Goal: Task Accomplishment & Management: Manage account settings

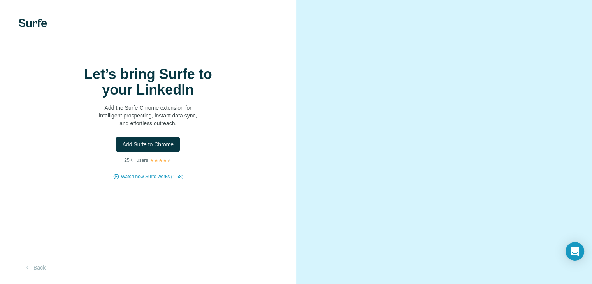
click at [212, 151] on div "Let’s bring Surfe to your LinkedIn Add the Surfe Chrome extension for intellige…" at bounding box center [148, 124] width 265 height 114
click at [163, 140] on span "Add Surfe to Chrome" at bounding box center [147, 144] width 51 height 8
click at [12, 0] on div "Let’s bring Surfe to your LinkedIn Add the Surfe Chrome extension for intellige…" at bounding box center [148, 142] width 296 height 284
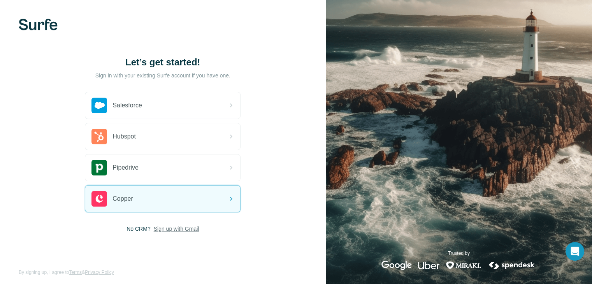
click at [165, 228] on span "Sign up with Gmail" at bounding box center [177, 229] width 46 height 8
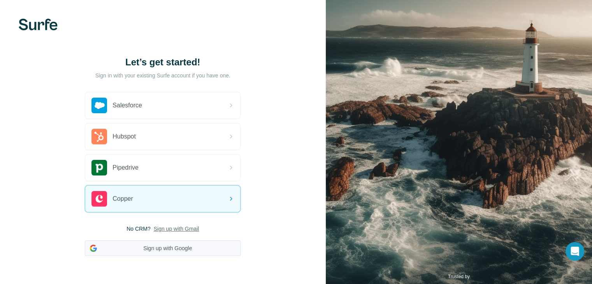
click at [174, 246] on button "Sign up with Google" at bounding box center [163, 248] width 156 height 16
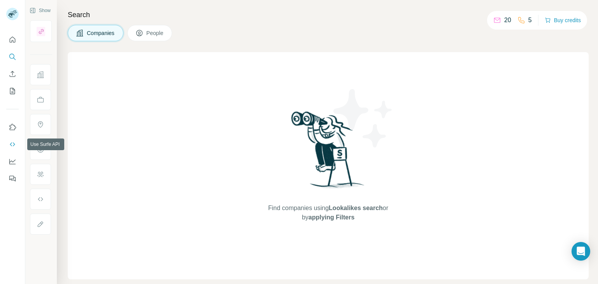
click at [9, 142] on icon "Use Surfe API" at bounding box center [13, 144] width 8 height 8
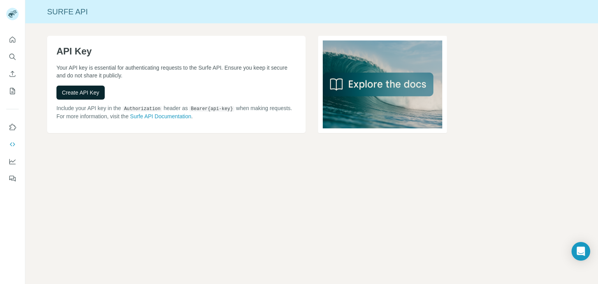
click at [88, 99] on button "Create API Key" at bounding box center [80, 93] width 48 height 14
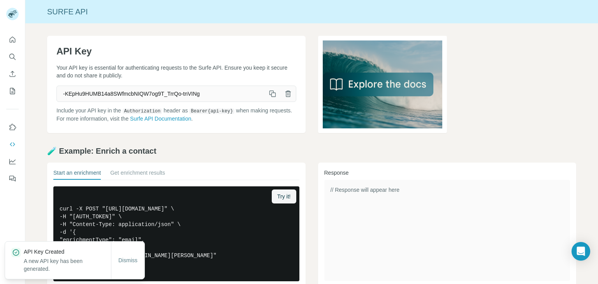
click at [260, 93] on span "-KEpHu9HUMB14a8SWfmcbNIQW7og9T_TrrQo-tnVINg" at bounding box center [161, 94] width 208 height 14
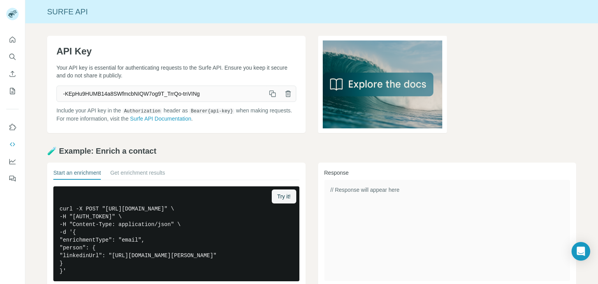
click at [271, 94] on icon "button" at bounding box center [272, 94] width 8 height 8
click at [11, 89] on icon "My lists" at bounding box center [13, 91] width 8 height 8
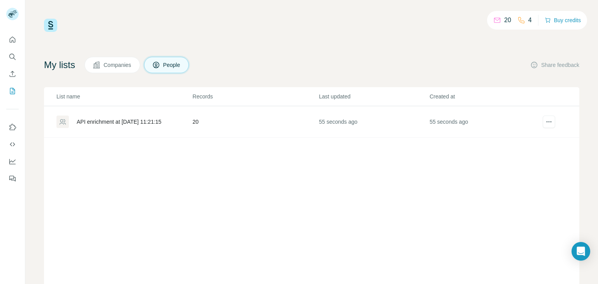
click at [251, 130] on td "20" at bounding box center [255, 122] width 126 height 32
click at [123, 68] on span "Companies" at bounding box center [117, 65] width 28 height 8
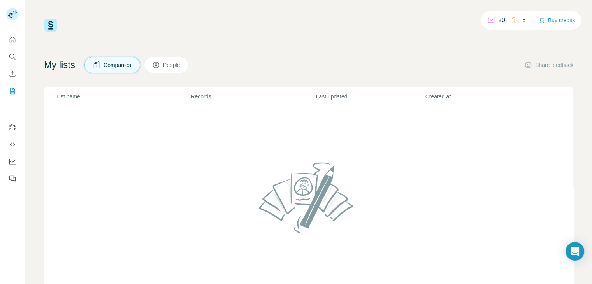
click at [156, 73] on div "My lists Companies People Share feedback List name Records Last updated Created…" at bounding box center [308, 177] width 529 height 240
click at [162, 69] on button "People" at bounding box center [166, 65] width 45 height 16
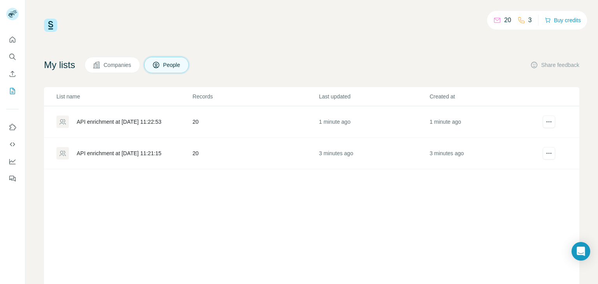
click at [156, 159] on td "API enrichment at [DATE] 11:21:15" at bounding box center [118, 154] width 148 height 32
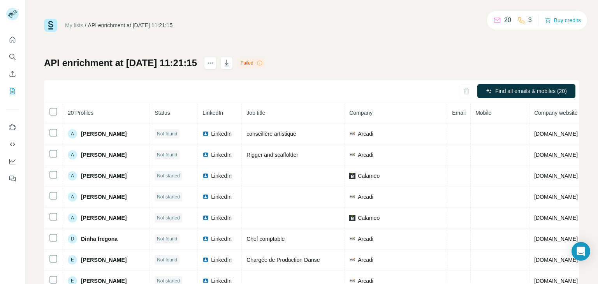
click at [265, 63] on div "Failed" at bounding box center [251, 62] width 27 height 9
click at [263, 64] on icon at bounding box center [259, 63] width 6 height 6
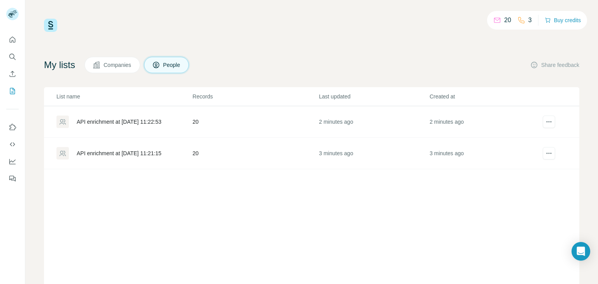
click at [189, 127] on div "API enrichment at [DATE] 11:22:53" at bounding box center [123, 122] width 135 height 12
click at [368, 124] on td "23 seconds ago" at bounding box center [373, 122] width 110 height 32
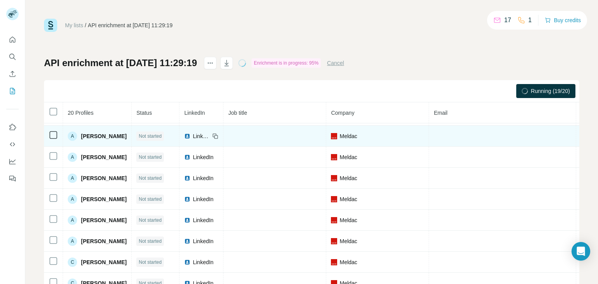
scroll to position [19, 0]
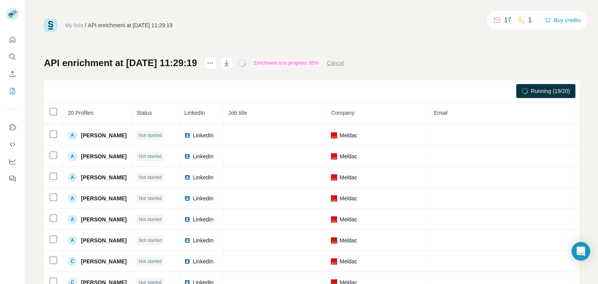
click at [247, 114] on span "Job title" at bounding box center [237, 113] width 19 height 6
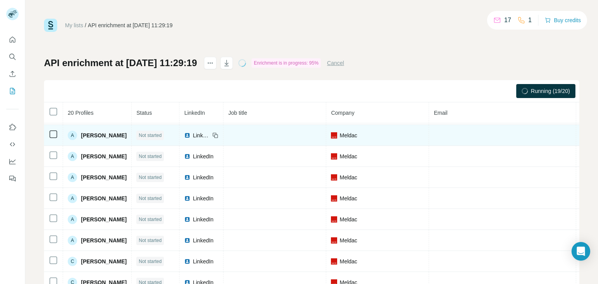
click at [254, 134] on td at bounding box center [274, 135] width 103 height 21
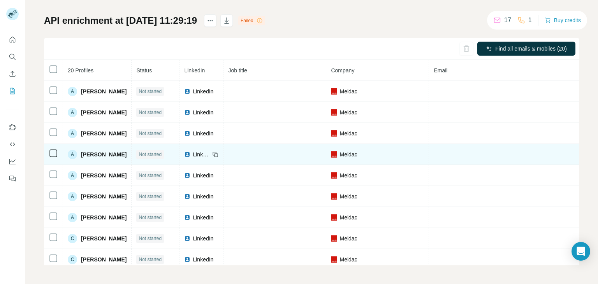
scroll to position [0, 0]
